Goal: Information Seeking & Learning: Learn about a topic

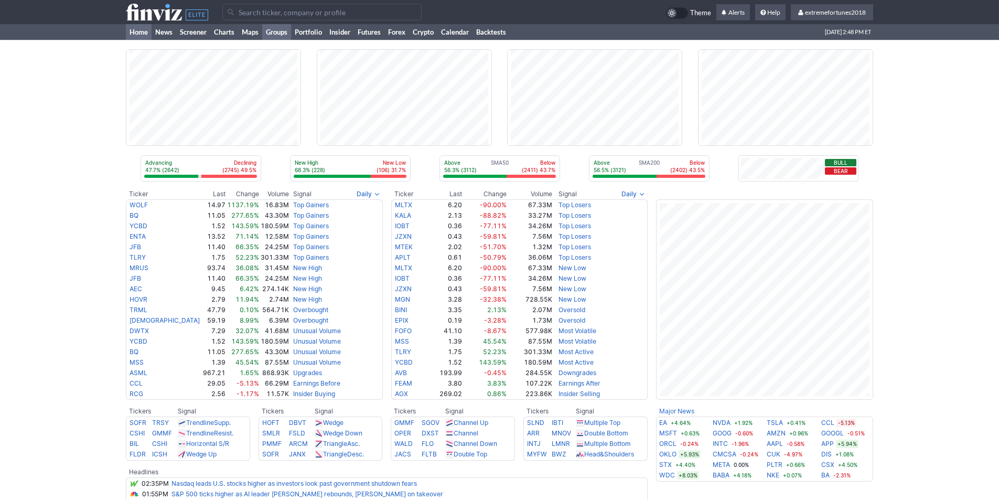
click at [273, 31] on link "Groups" at bounding box center [276, 32] width 29 height 16
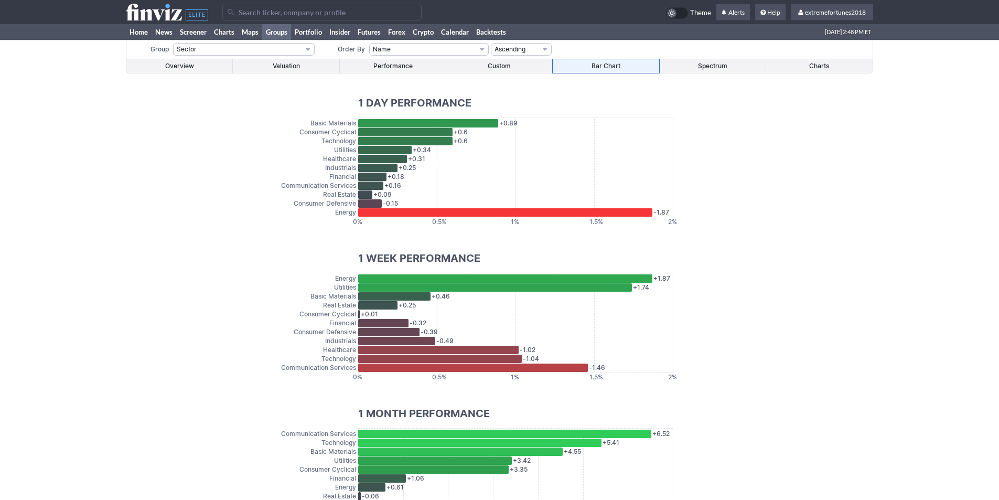
click at [180, 66] on link "Overview" at bounding box center [179, 66] width 106 height 14
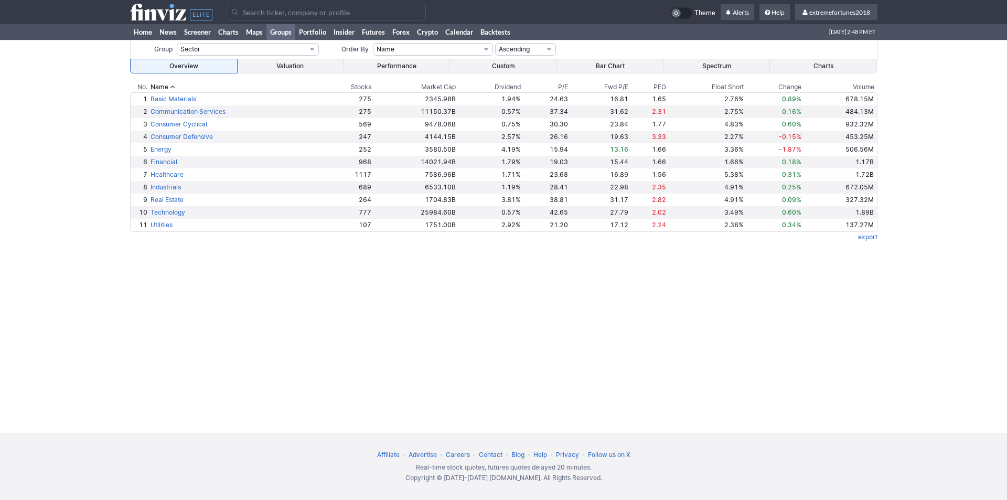
click at [282, 69] on link "Valuation" at bounding box center [290, 66] width 106 height 14
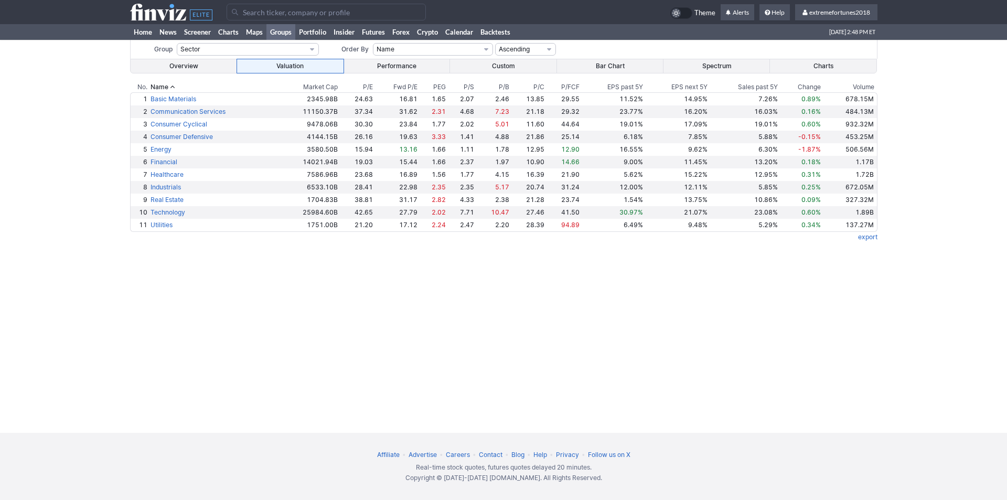
click at [377, 72] on link "Performance" at bounding box center [396, 66] width 106 height 14
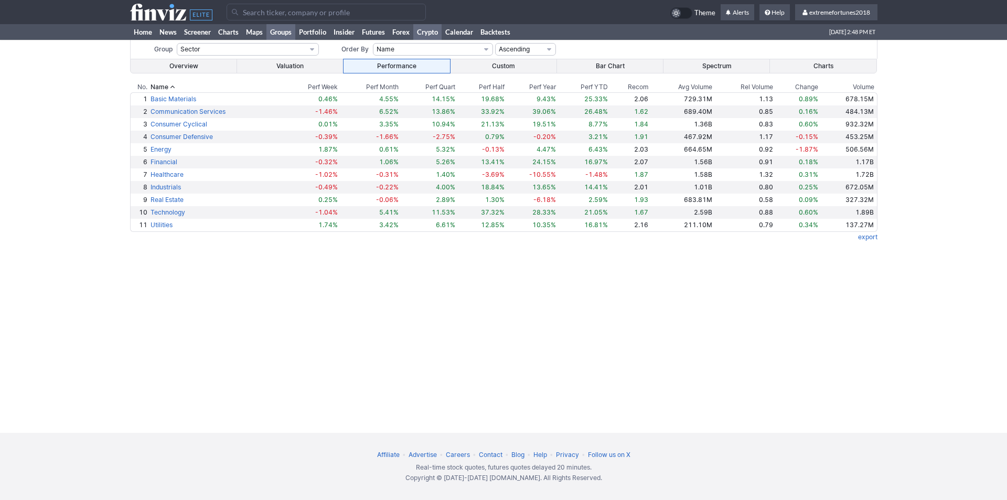
click at [427, 30] on link "Crypto" at bounding box center [427, 32] width 28 height 16
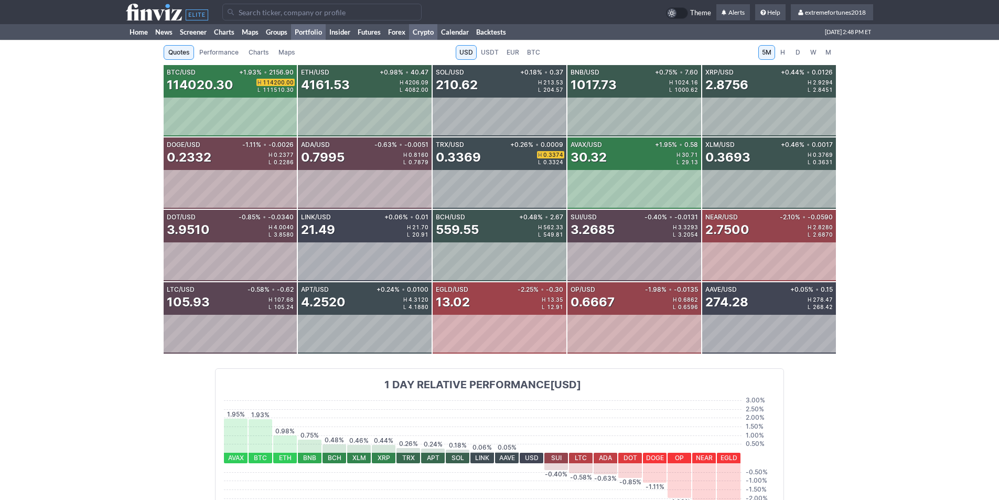
click at [314, 31] on link "Portfolio" at bounding box center [308, 32] width 35 height 16
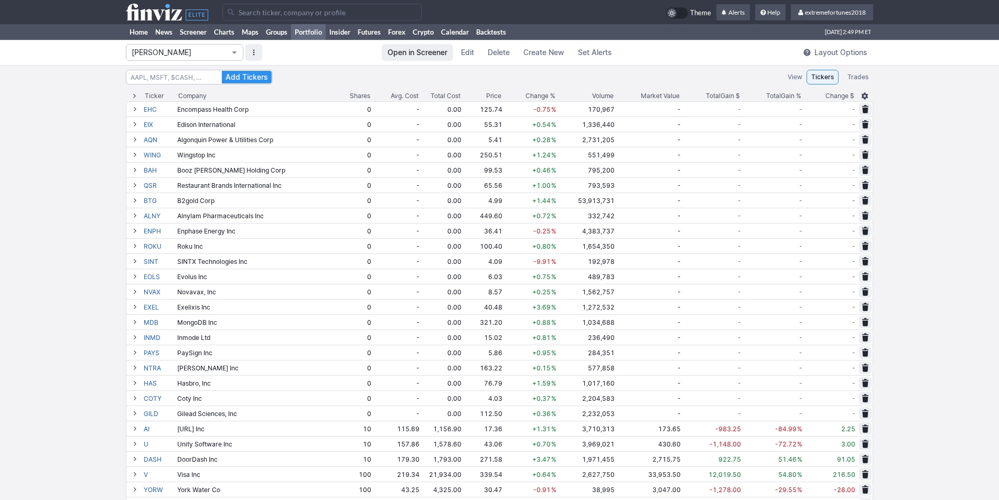
click at [187, 53] on span "[PERSON_NAME]" at bounding box center [179, 52] width 95 height 10
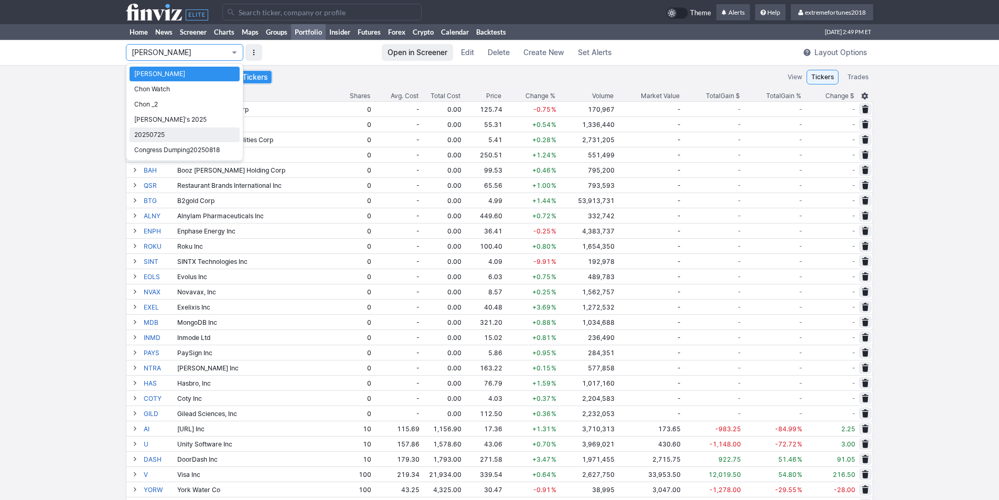
click at [159, 135] on span "20250725" at bounding box center [184, 134] width 101 height 10
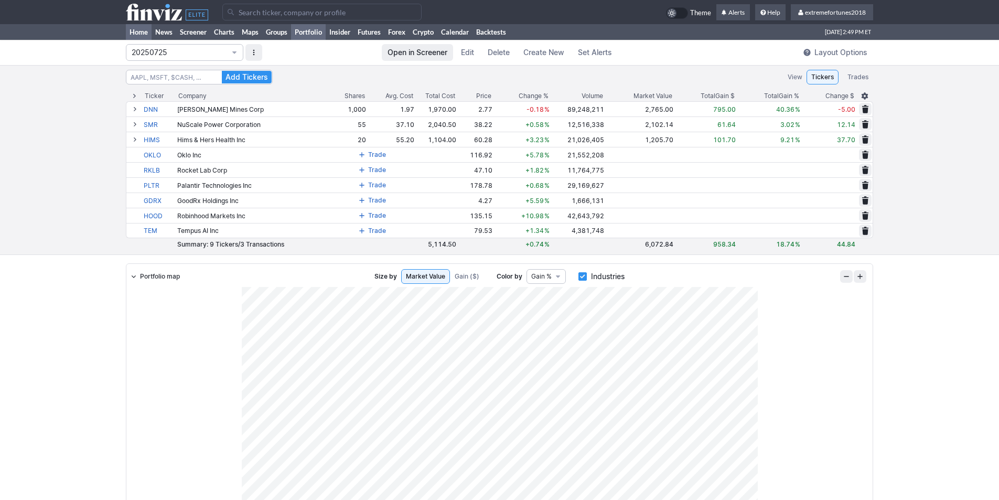
click at [143, 29] on link "Home" at bounding box center [139, 32] width 26 height 16
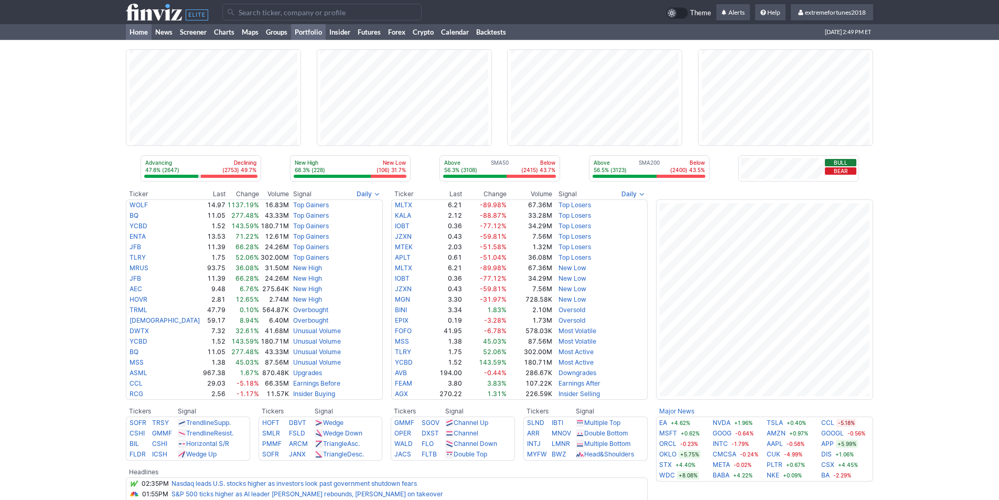
click at [297, 33] on link "Portfolio" at bounding box center [308, 32] width 35 height 16
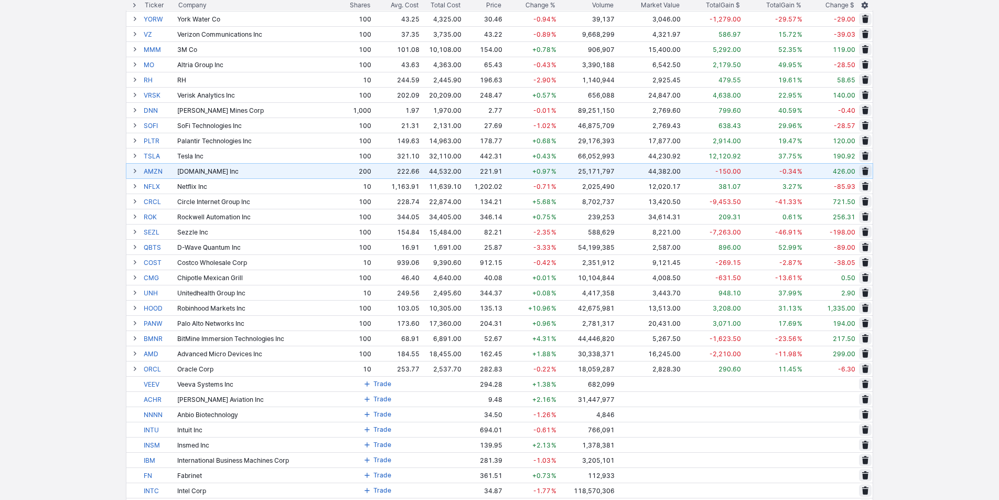
scroll to position [472, 0]
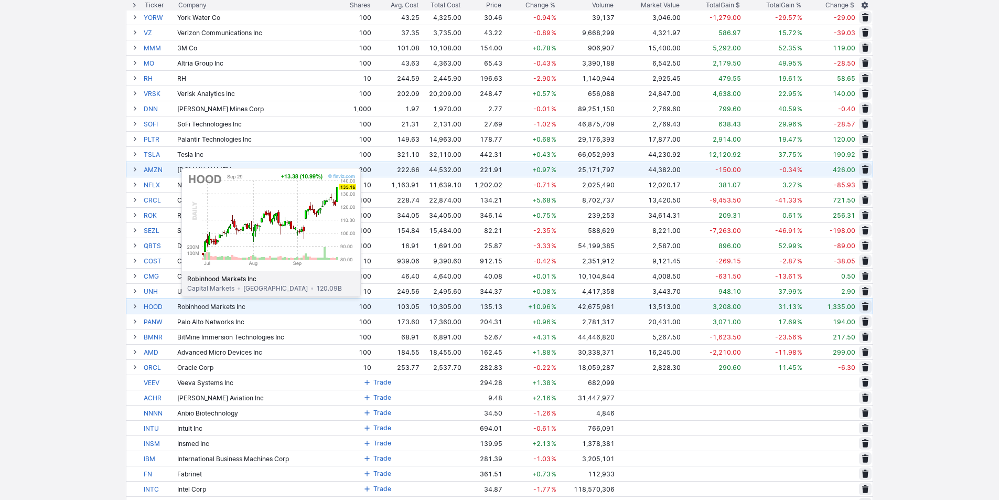
click at [155, 304] on link "HOOD" at bounding box center [159, 306] width 31 height 15
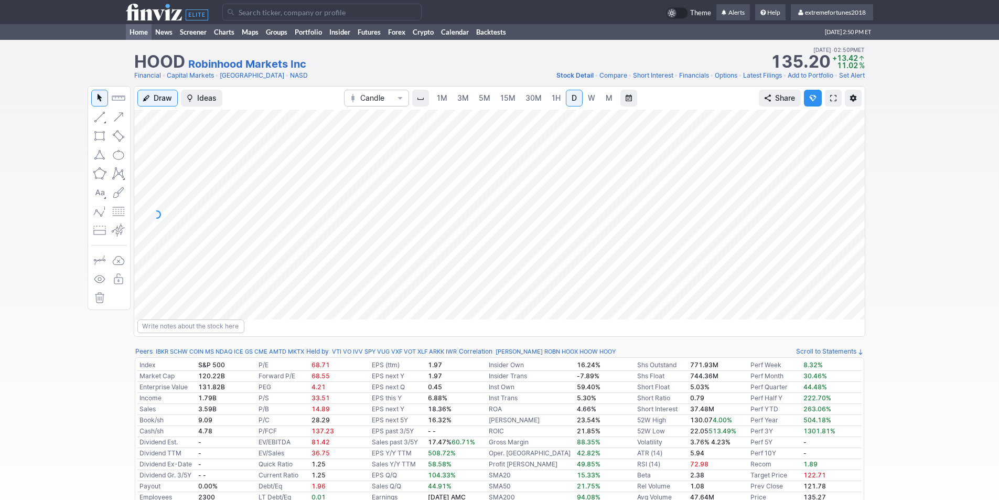
click at [136, 31] on link "Home" at bounding box center [139, 32] width 26 height 16
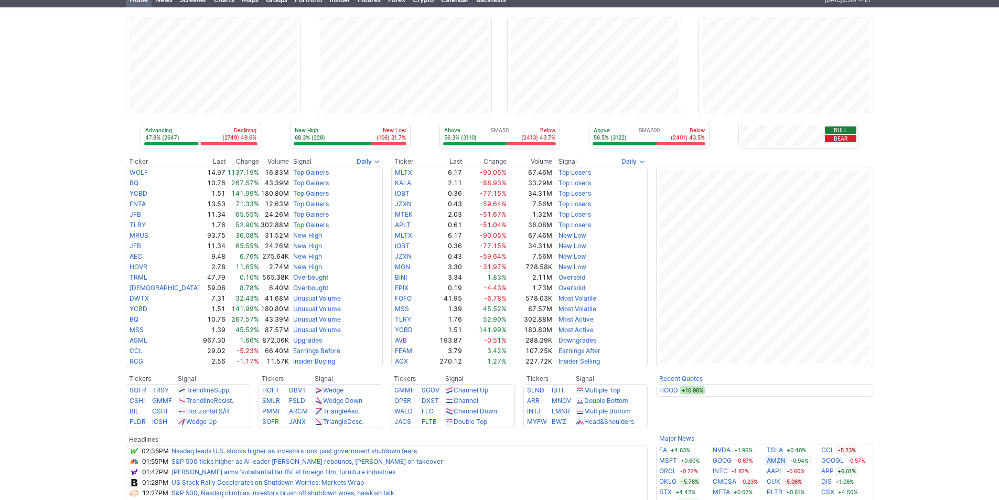
scroll to position [105, 0]
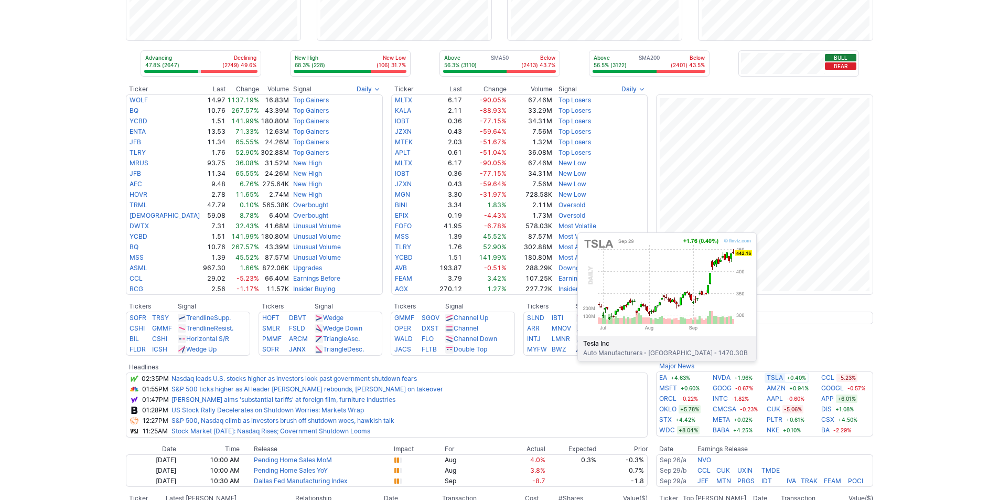
click at [771, 376] on link "TSLA" at bounding box center [774, 377] width 16 height 10
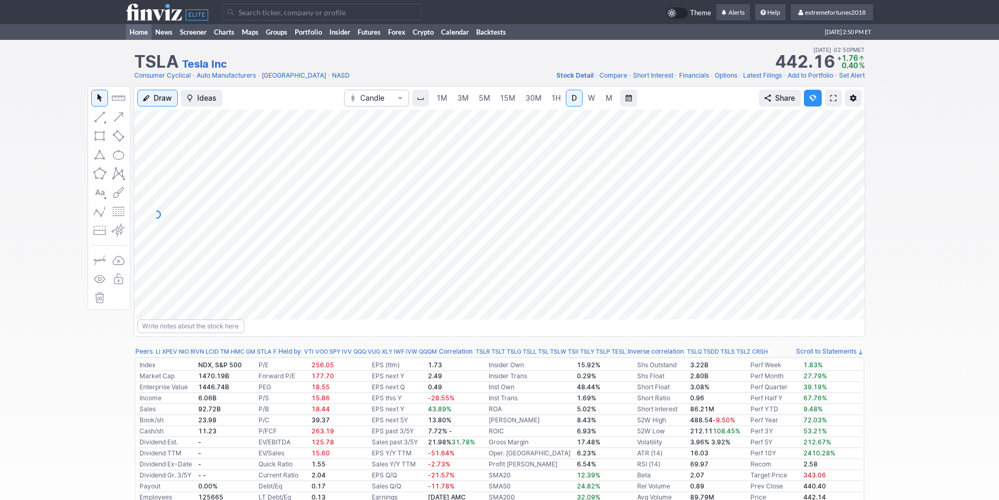
click at [143, 33] on link "Home" at bounding box center [139, 32] width 26 height 16
